Goal: Task Accomplishment & Management: Use online tool/utility

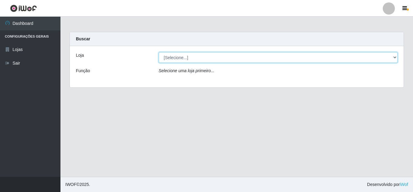
click at [285, 60] on select "[Selecione...] Queiroz Atacadão - [GEOGRAPHIC_DATA]" at bounding box center [278, 57] width 239 height 11
select select "225"
click at [159, 52] on select "[Selecione...] Queiroz Atacadão - [GEOGRAPHIC_DATA]" at bounding box center [278, 57] width 239 height 11
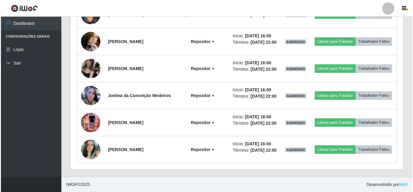
scroll to position [669, 0]
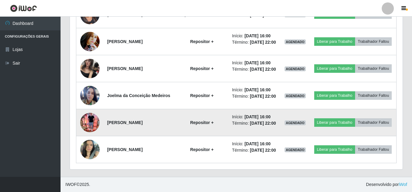
click at [86, 113] on img at bounding box center [89, 122] width 19 height 26
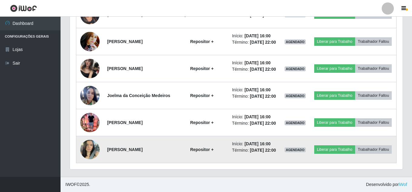
click at [90, 146] on img at bounding box center [89, 149] width 19 height 26
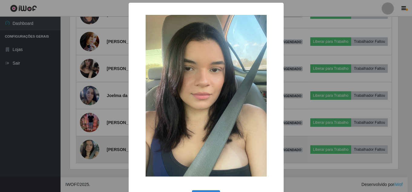
scroll to position [126, 329]
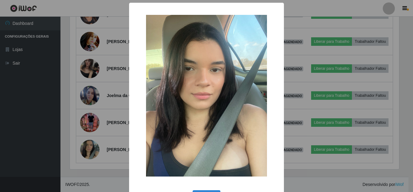
click at [100, 135] on div "× OK Cancel" at bounding box center [206, 96] width 413 height 192
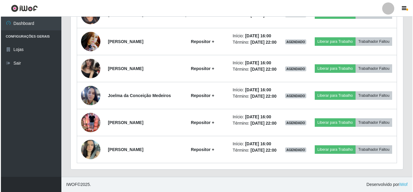
scroll to position [658, 0]
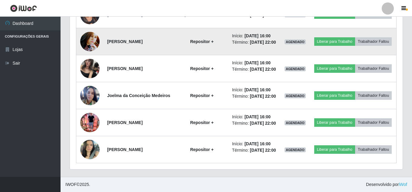
click at [88, 28] on img at bounding box center [89, 41] width 19 height 26
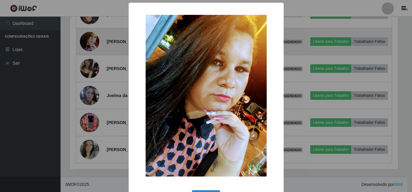
scroll to position [126, 329]
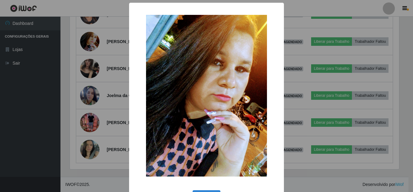
click at [123, 45] on div "× OK Cancel" at bounding box center [206, 96] width 413 height 192
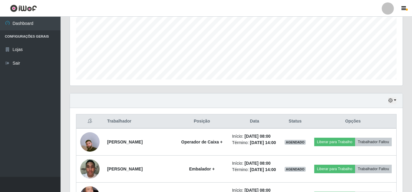
scroll to position [135, 0]
